Goal: Information Seeking & Learning: Understand process/instructions

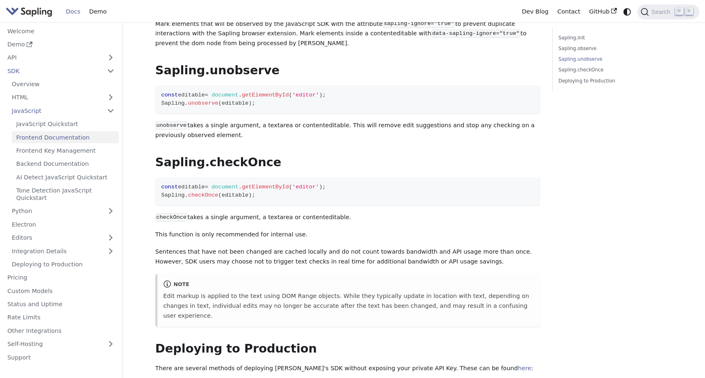
scroll to position [1327, 0]
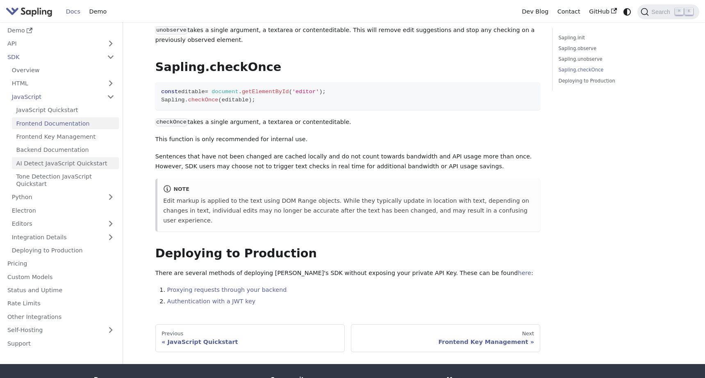
click at [61, 157] on link "AI Detect JavaScript Quickstart" at bounding box center [65, 163] width 107 height 12
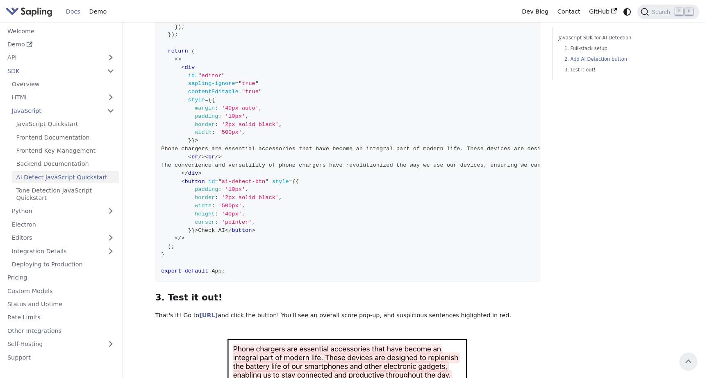
scroll to position [381, 0]
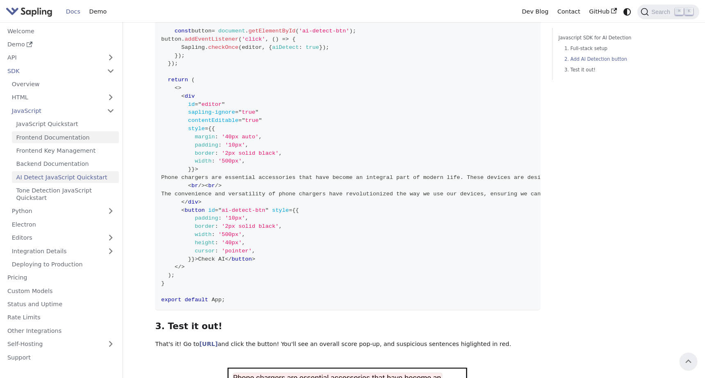
click at [57, 135] on link "Frontend Documentation" at bounding box center [65, 137] width 107 height 12
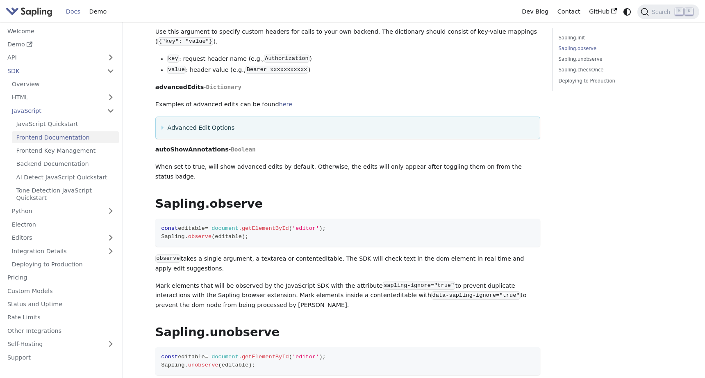
scroll to position [1001, 0]
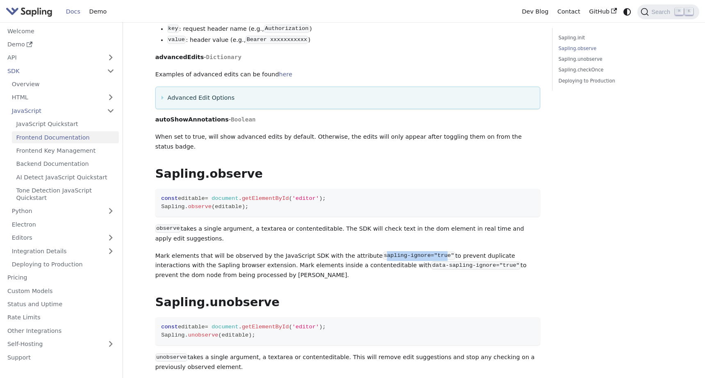
drag, startPoint x: 367, startPoint y: 226, endPoint x: 429, endPoint y: 227, distance: 61.5
click at [429, 251] on code "sapling-ignore="true"" at bounding box center [419, 255] width 73 height 8
click at [436, 251] on code "sapling-ignore="true"" at bounding box center [419, 255] width 73 height 8
drag, startPoint x: 437, startPoint y: 223, endPoint x: 367, endPoint y: 226, distance: 70.2
click at [383, 251] on code "sapling-ignore="true"" at bounding box center [419, 255] width 73 height 8
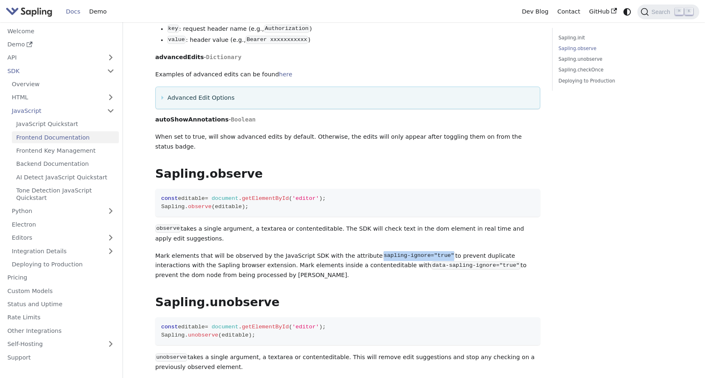
copy code "sapling-ignore="true""
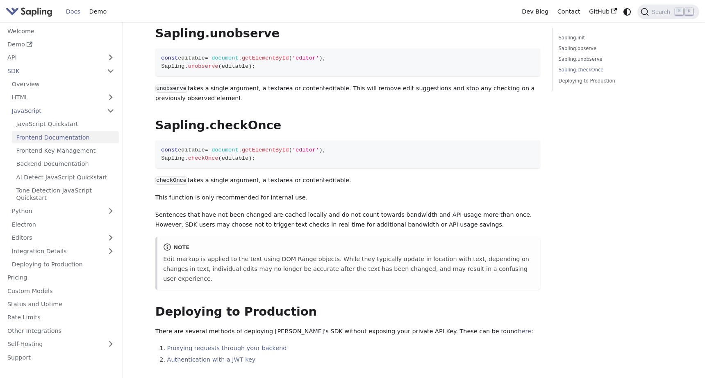
scroll to position [1276, 0]
